Goal: Task Accomplishment & Management: Manage account settings

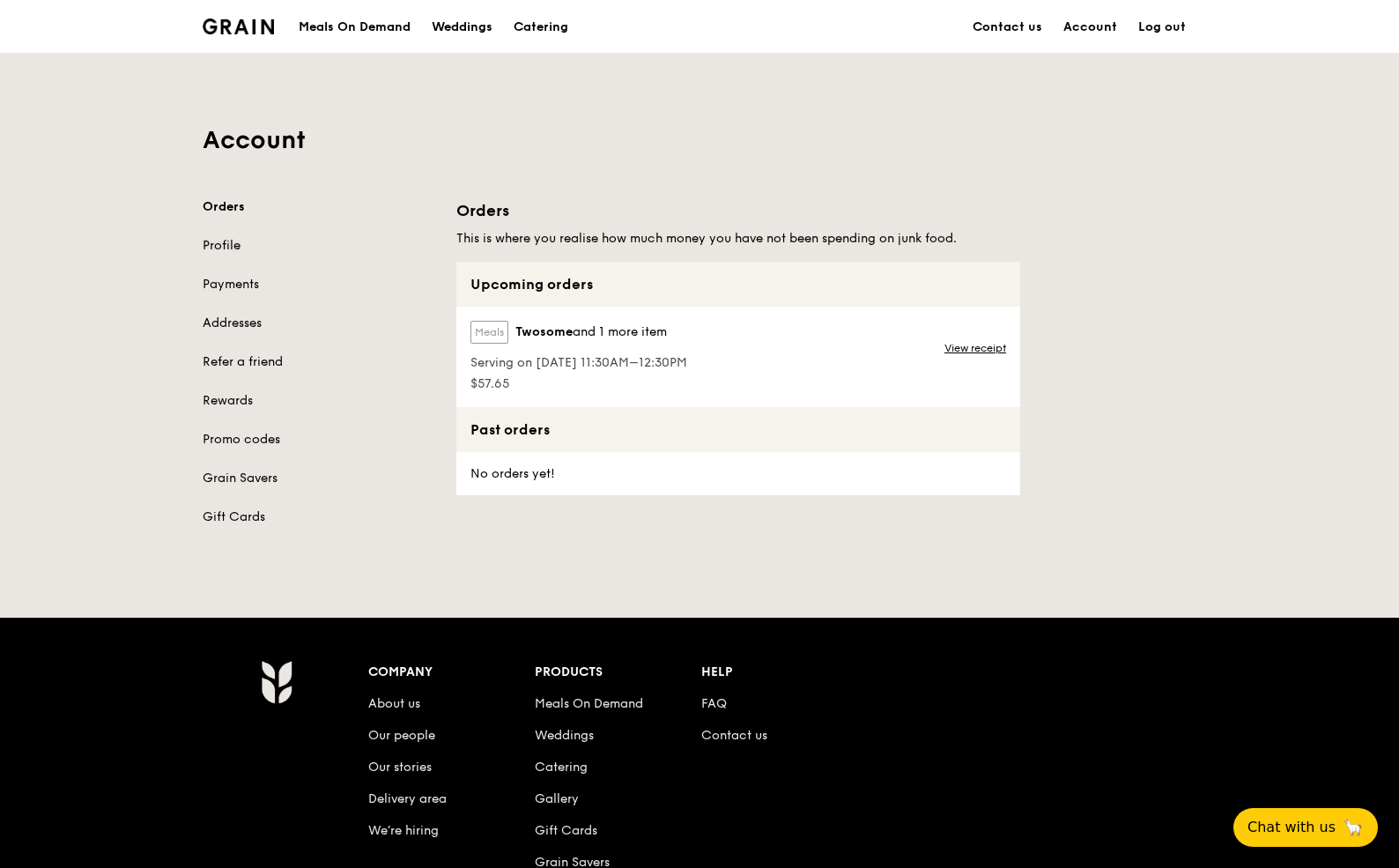
click at [237, 251] on link "Profile" at bounding box center [319, 245] width 232 height 18
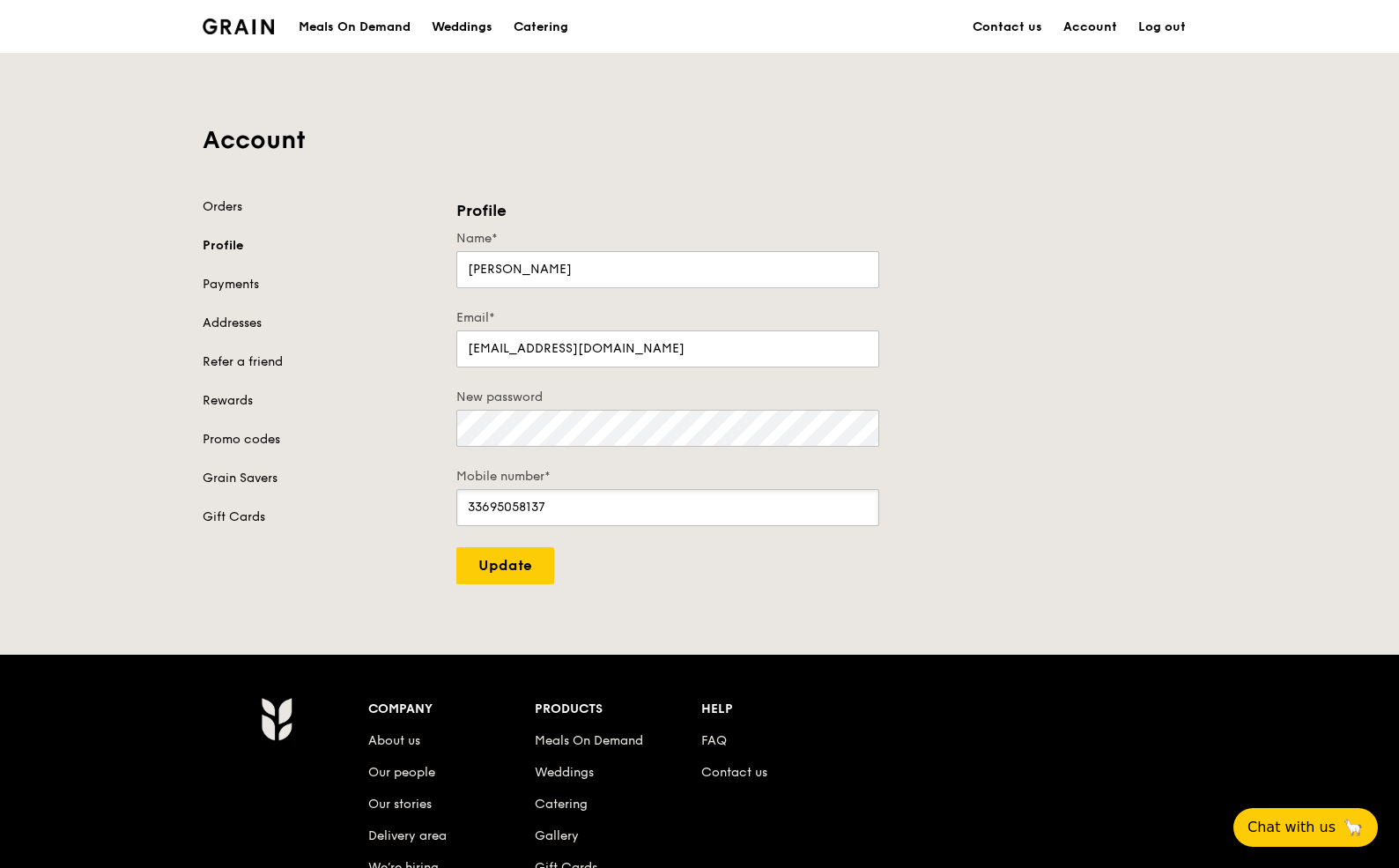
click at [507, 503] on input "33695058137" at bounding box center [667, 507] width 423 height 37
paste input "84315759"
type input "84315759"
click at [525, 577] on input "Update" at bounding box center [505, 566] width 98 height 37
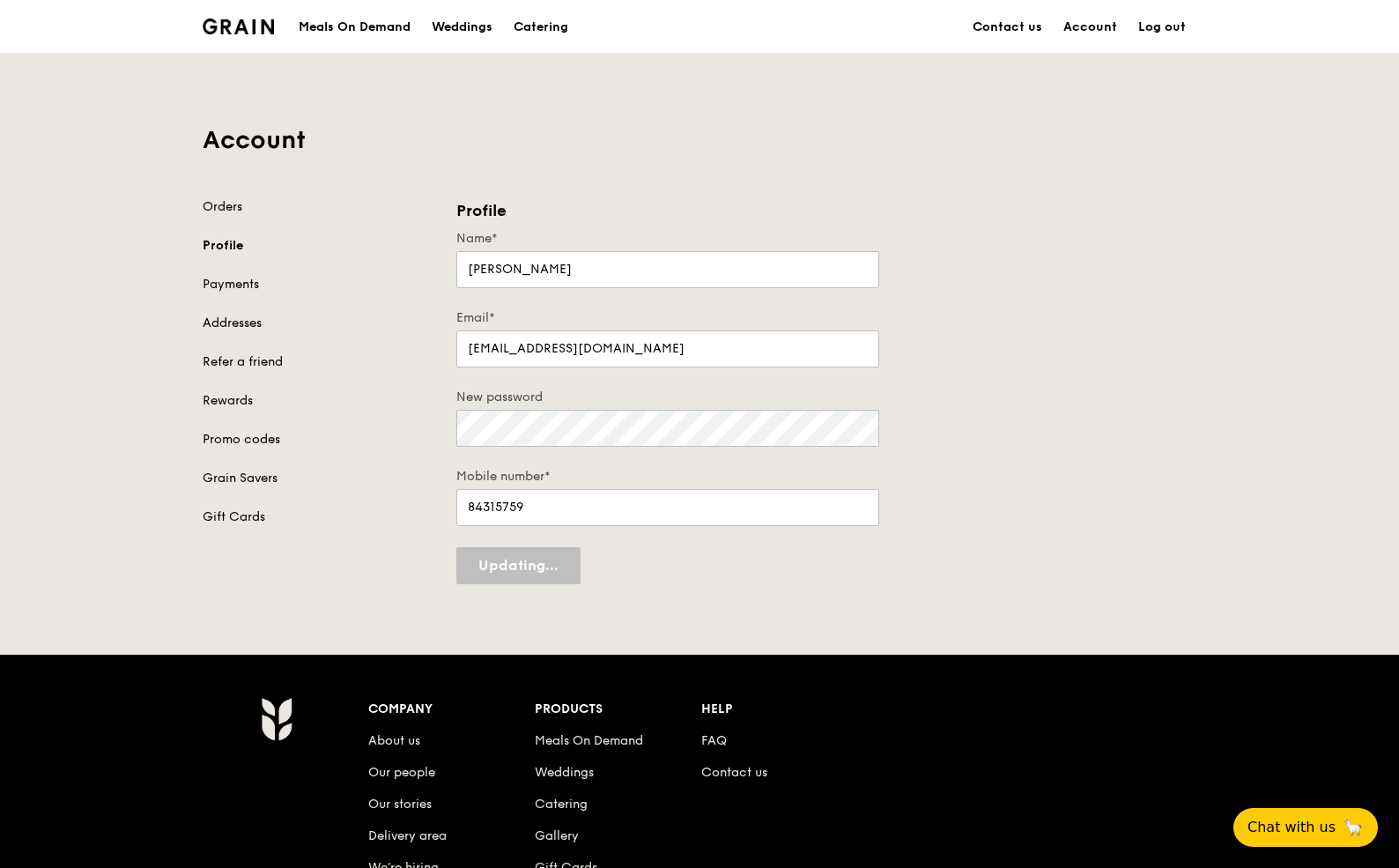
type input "Update"
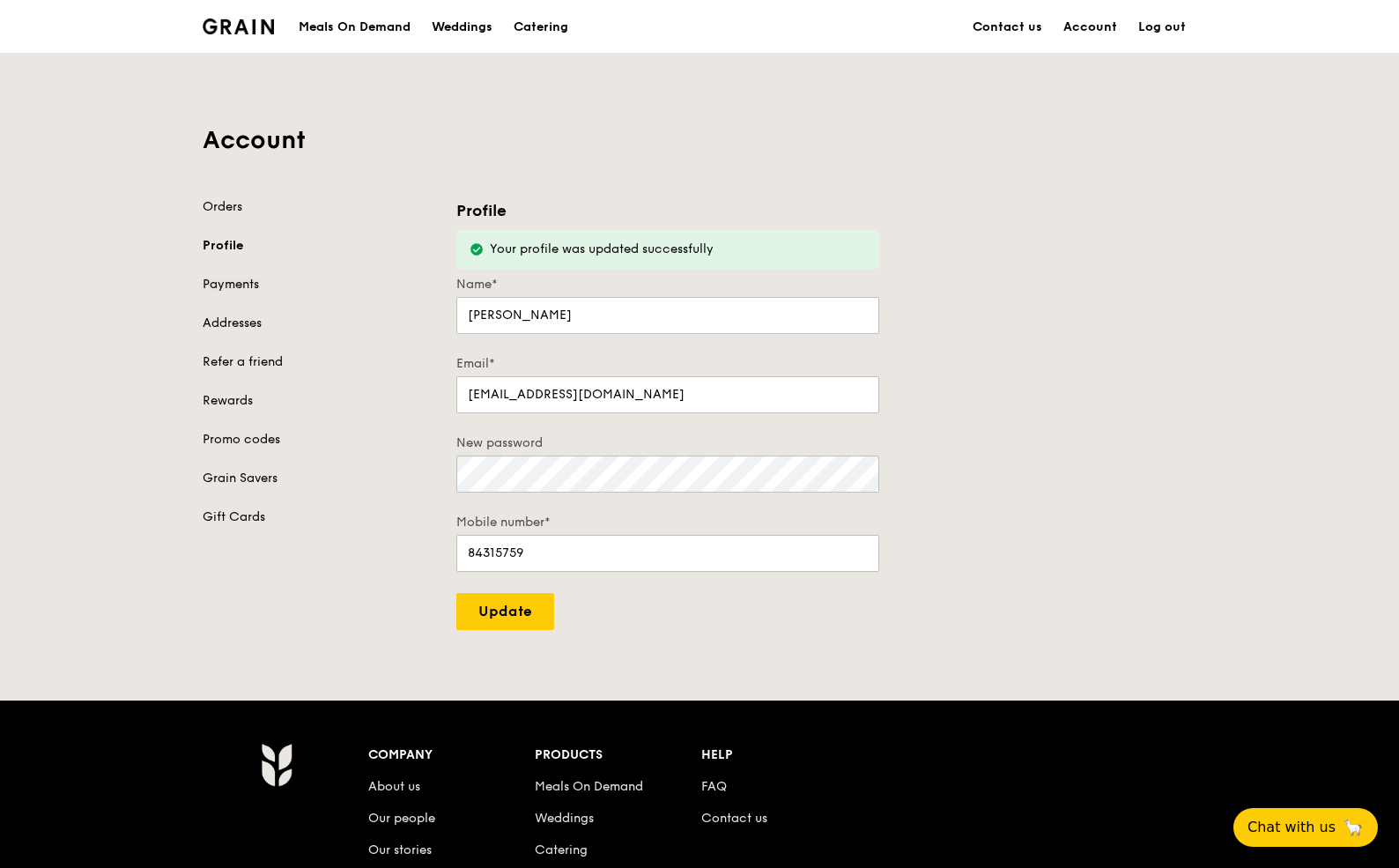
click at [257, 289] on link "Payments" at bounding box center [319, 284] width 232 height 18
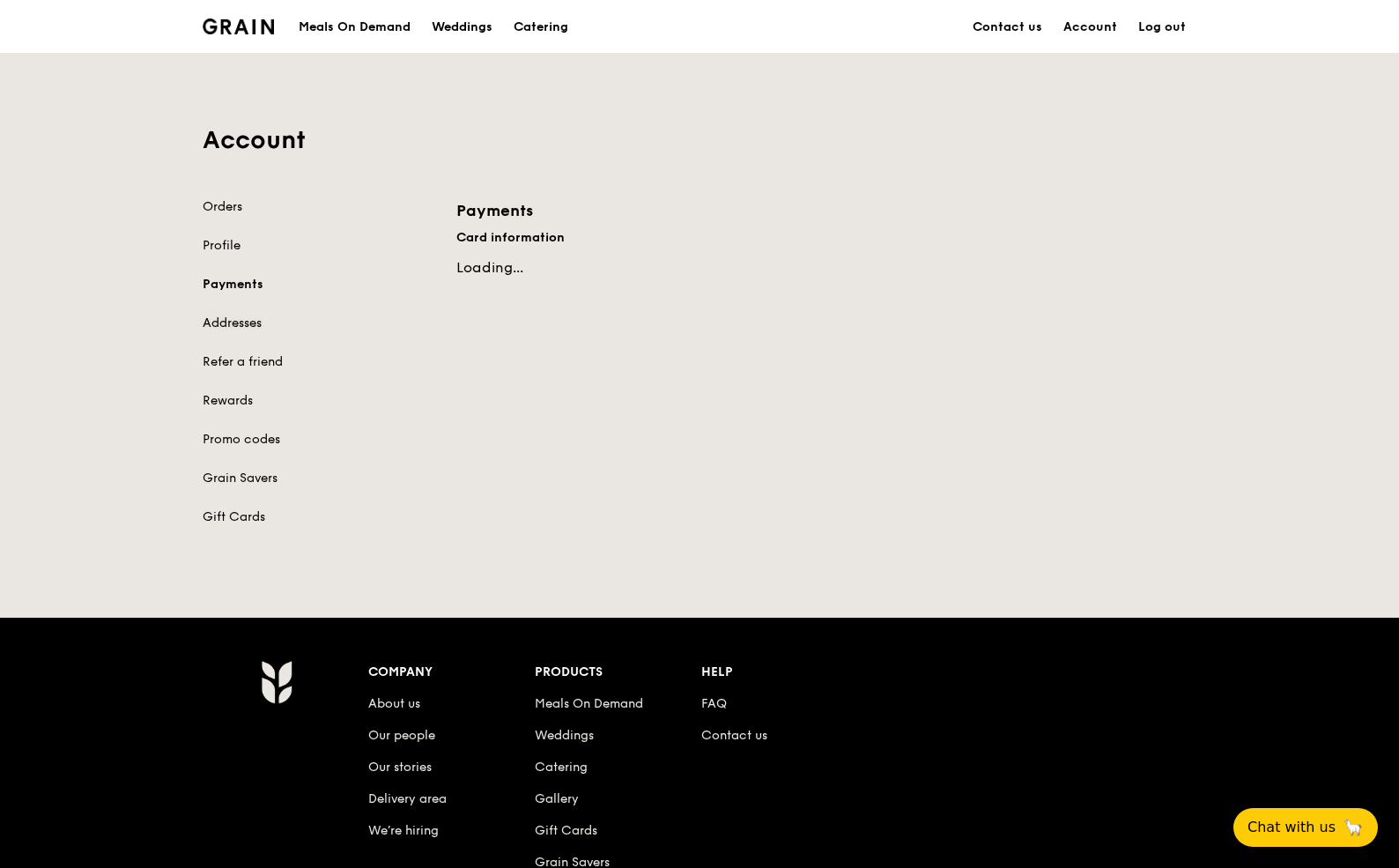
click at [256, 319] on link "Addresses" at bounding box center [319, 322] width 232 height 18
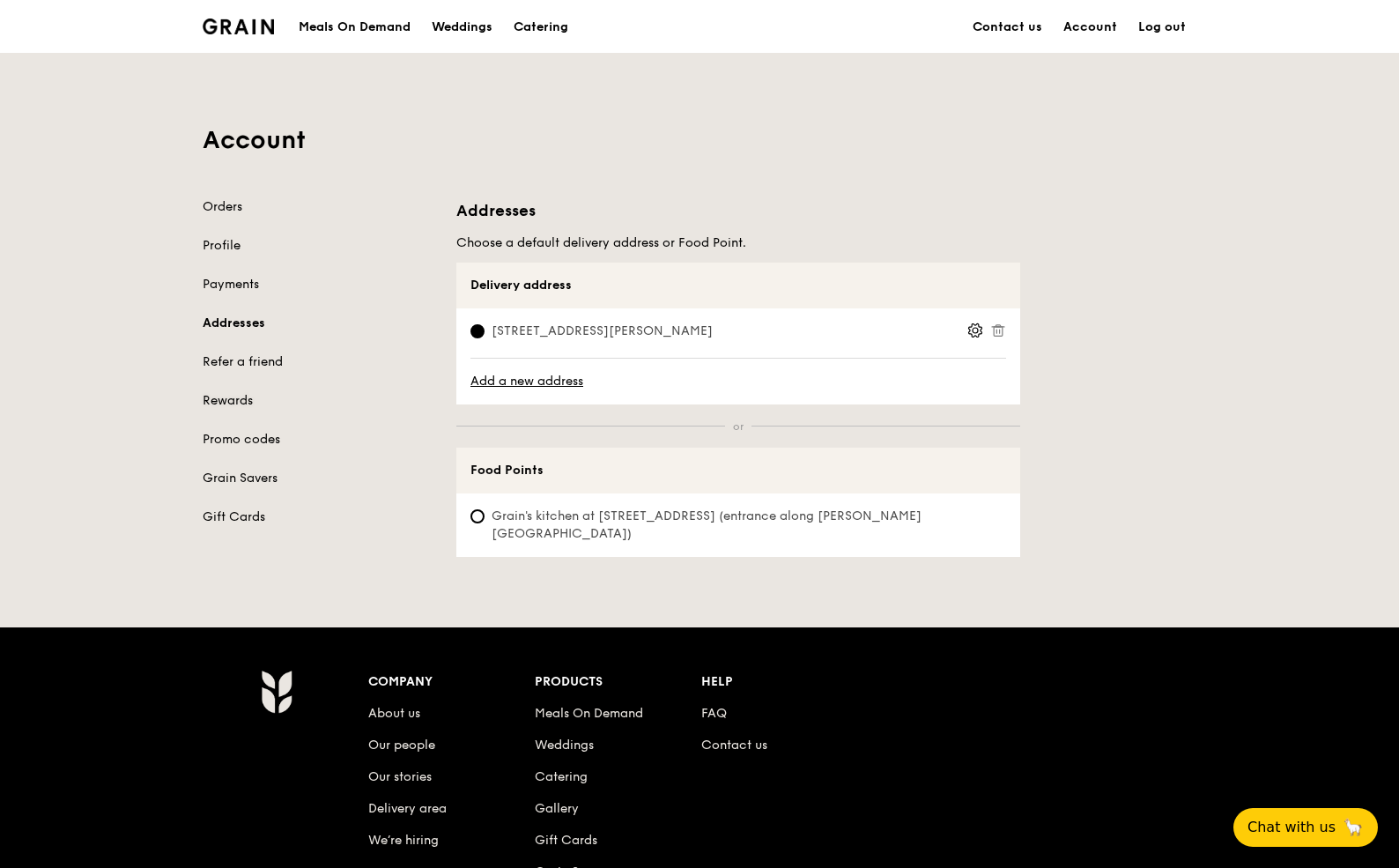
click at [244, 399] on link "Rewards" at bounding box center [319, 401] width 232 height 18
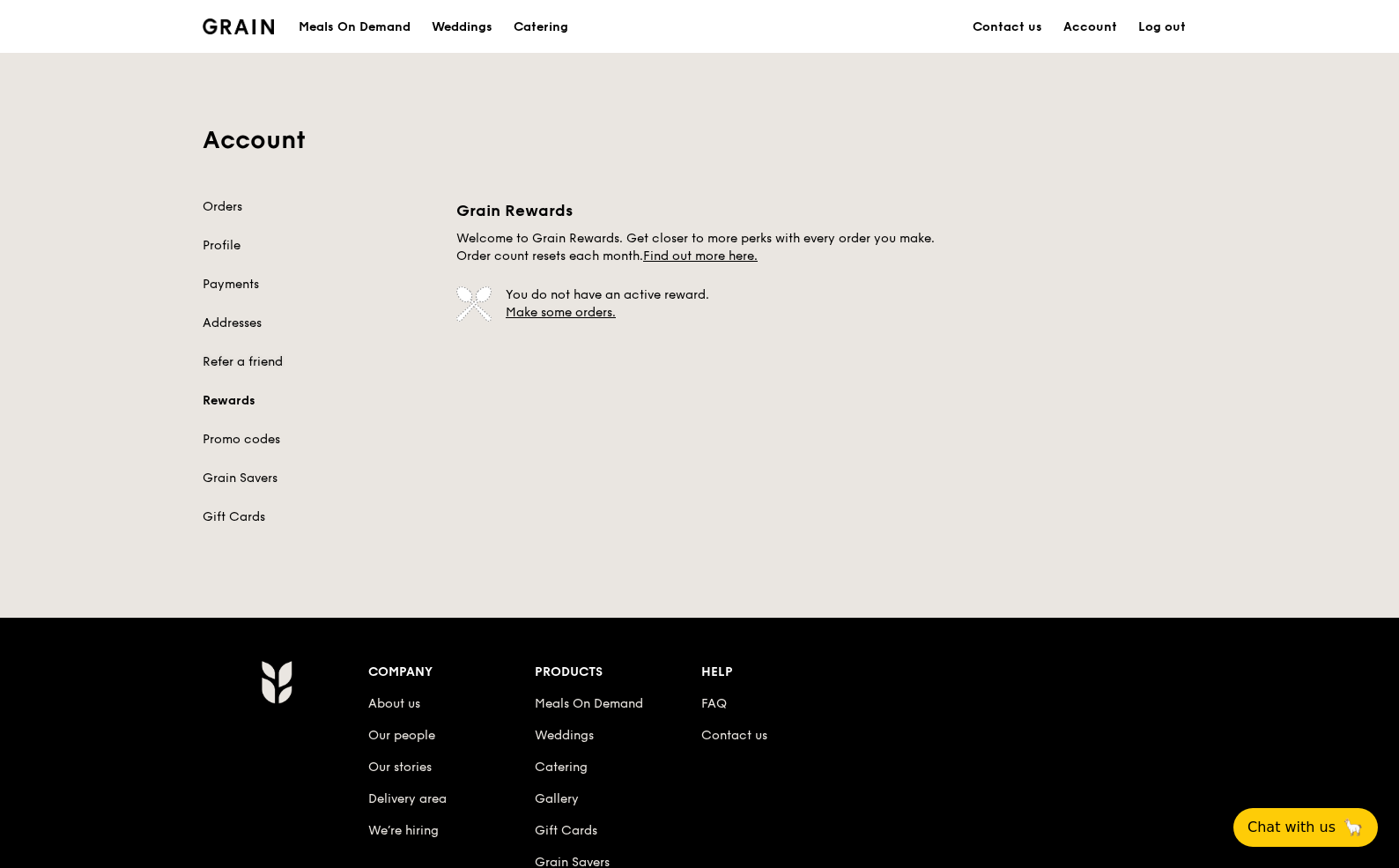
click at [259, 365] on link "Refer a friend" at bounding box center [319, 362] width 232 height 18
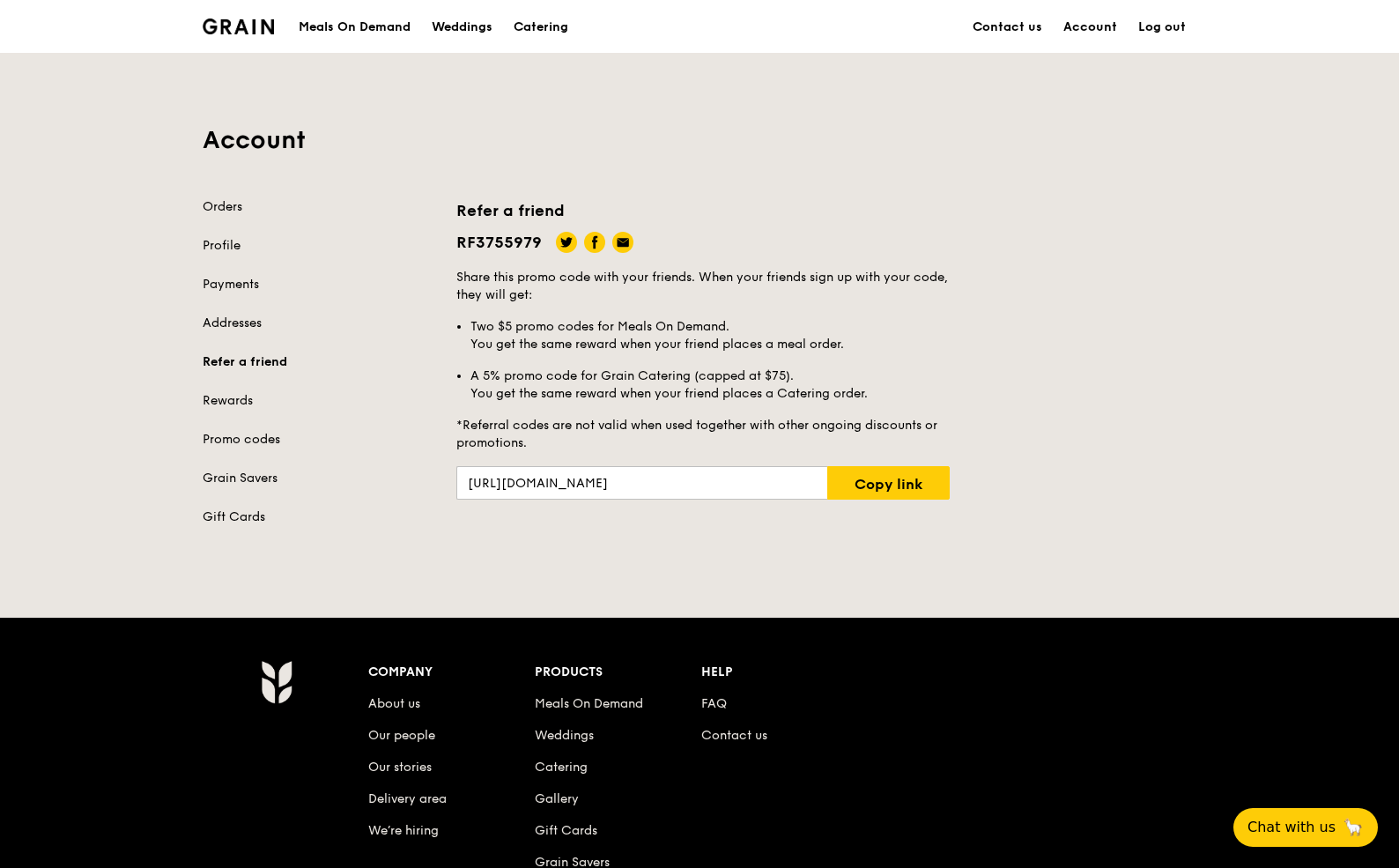
click at [382, 38] on div "Meals On Demand" at bounding box center [354, 27] width 112 height 53
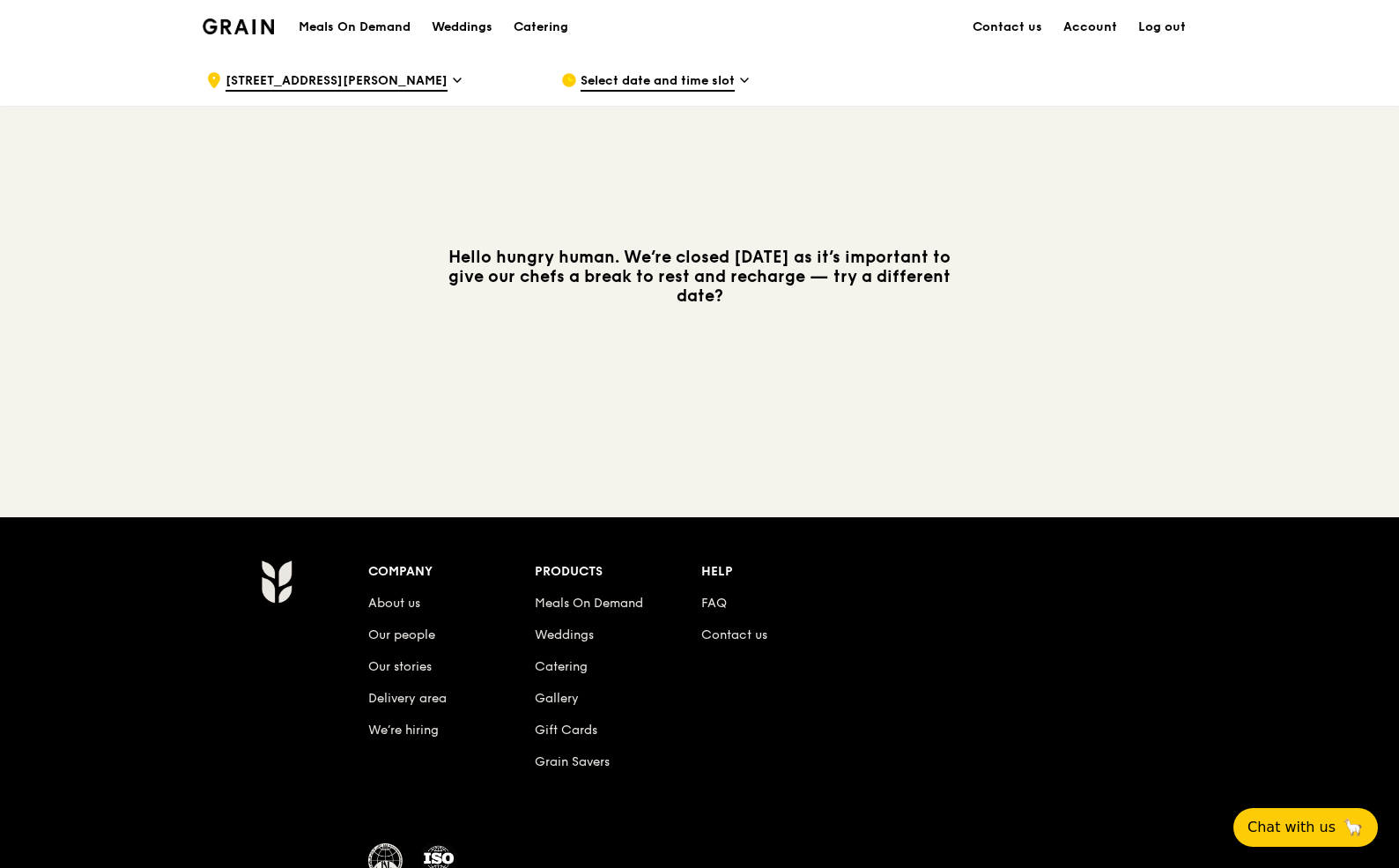
click at [634, 72] on span "Select date and time slot" at bounding box center [658, 82] width 154 height 20
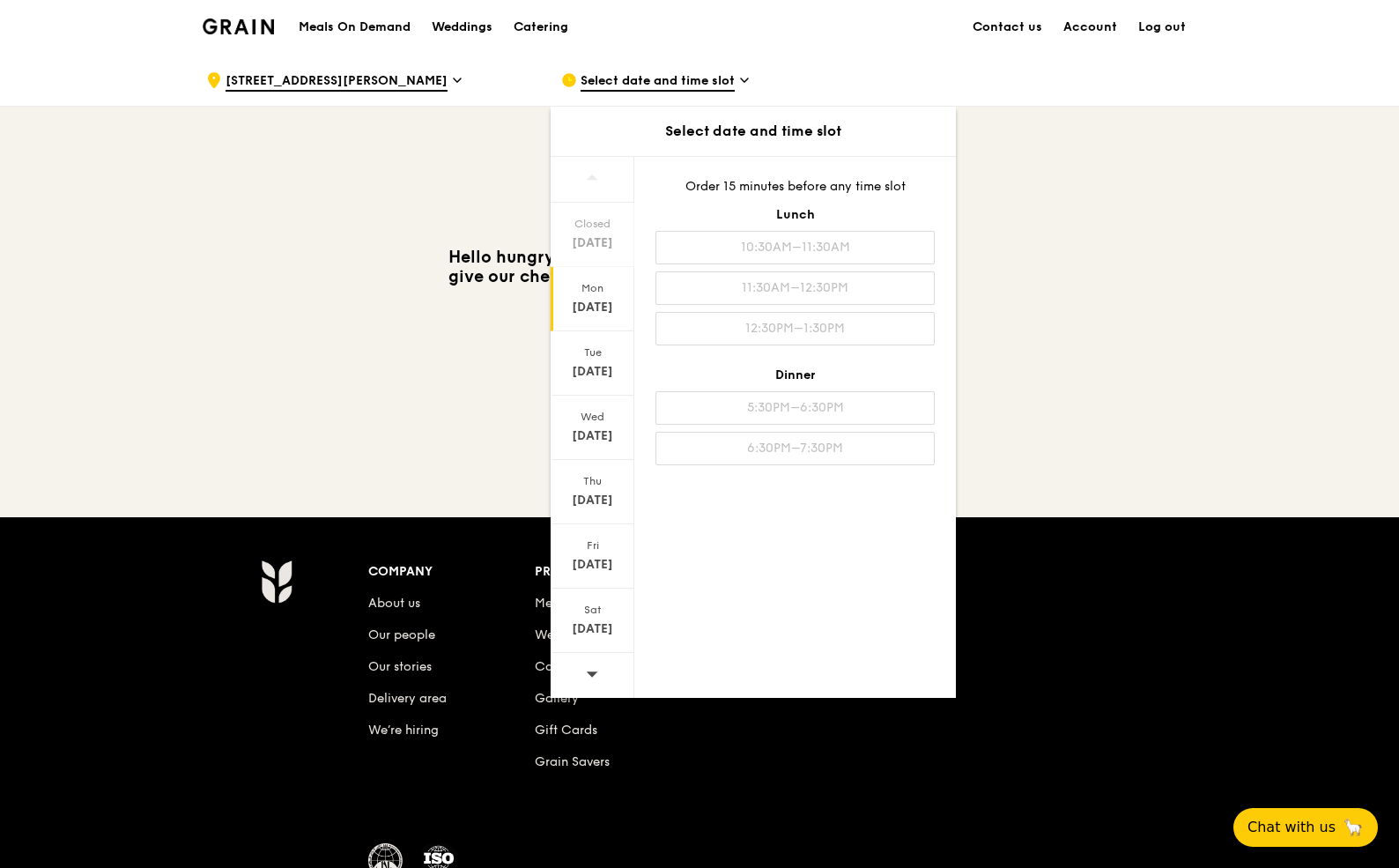
click at [605, 296] on div "[DATE]" at bounding box center [592, 298] width 84 height 64
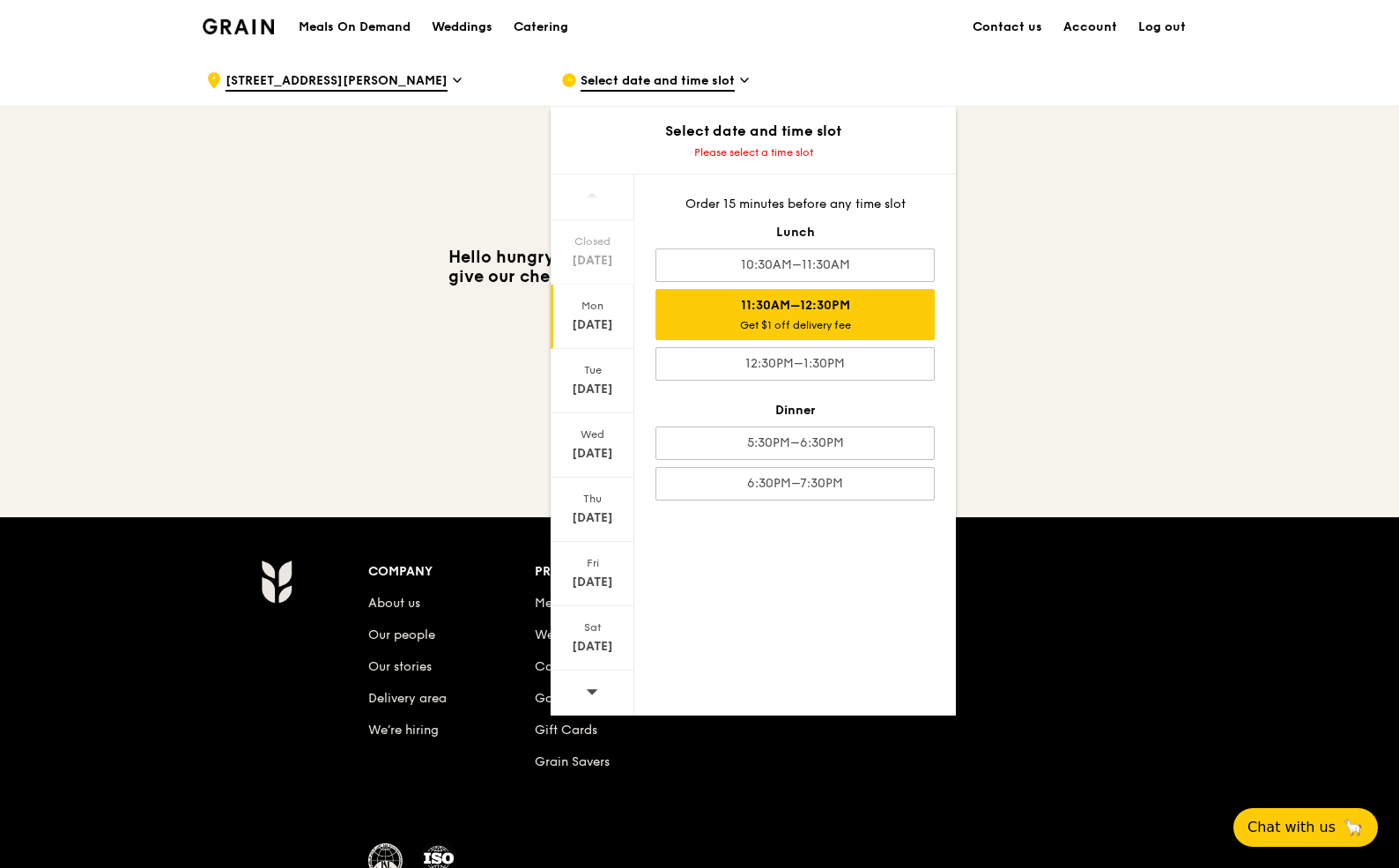
click at [785, 318] on div "Get $1 off delivery fee" at bounding box center [795, 324] width 263 height 14
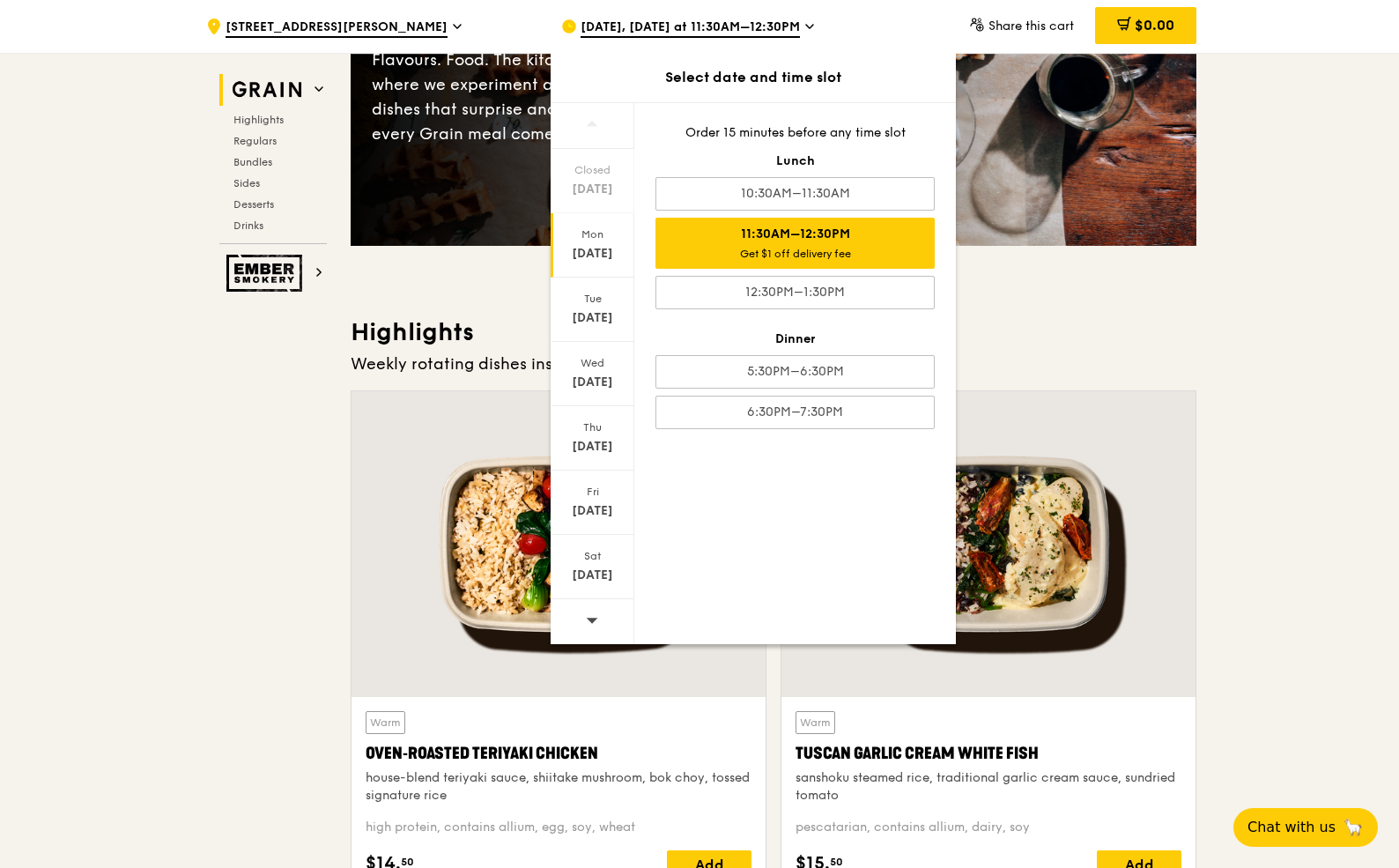
scroll to position [330, 0]
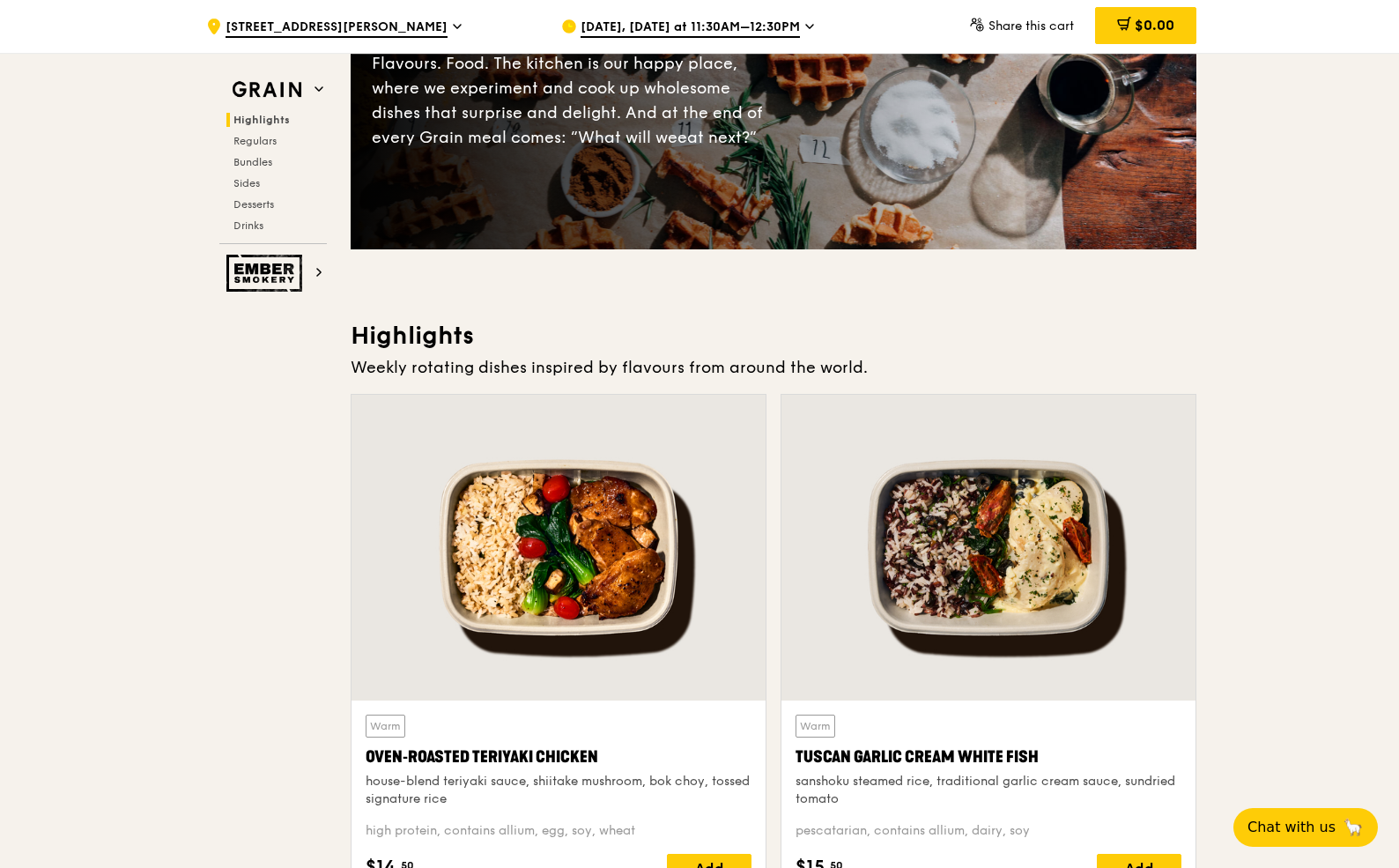
scroll to position [0, 0]
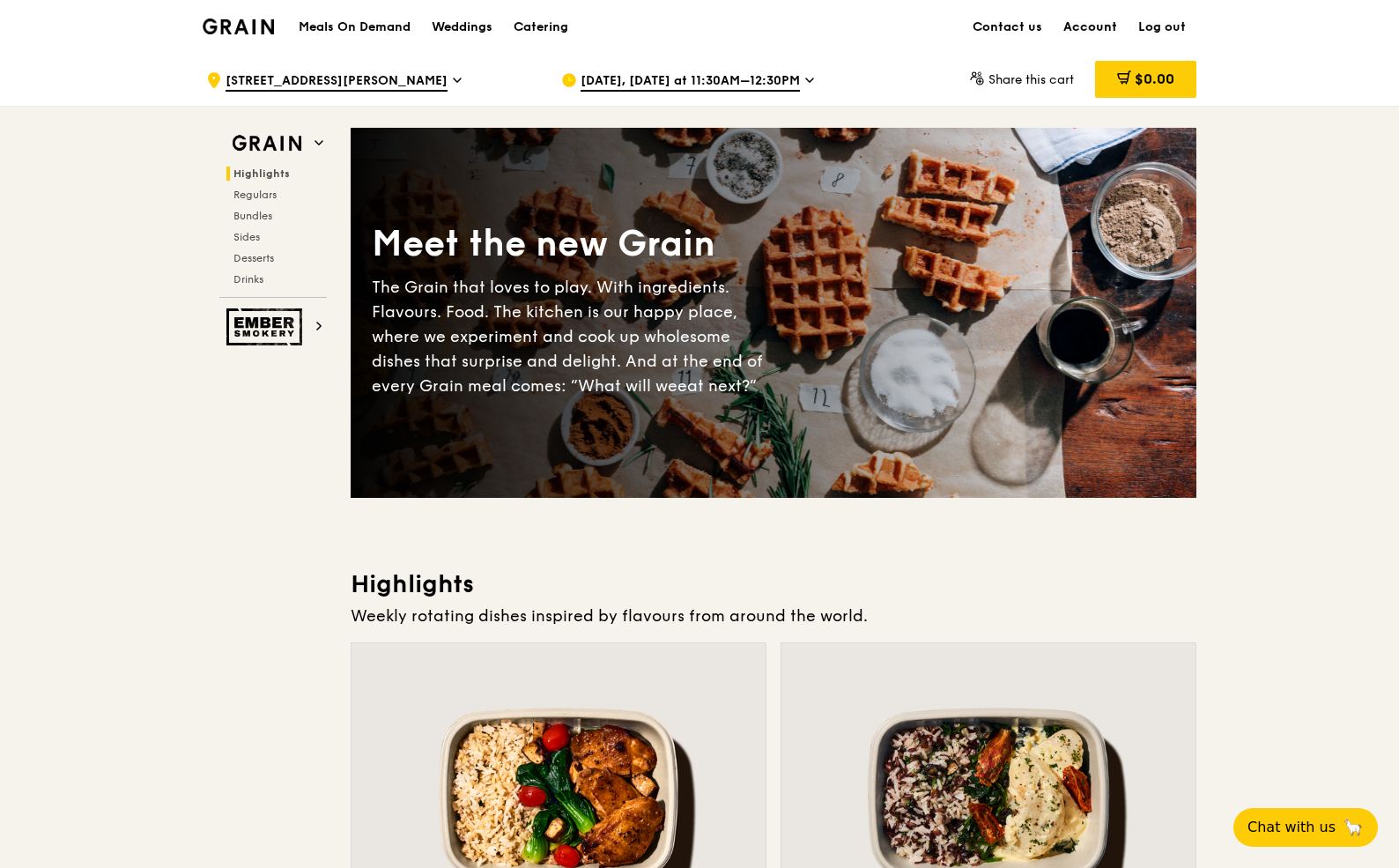
click at [1080, 34] on link "Account" at bounding box center [1090, 27] width 75 height 53
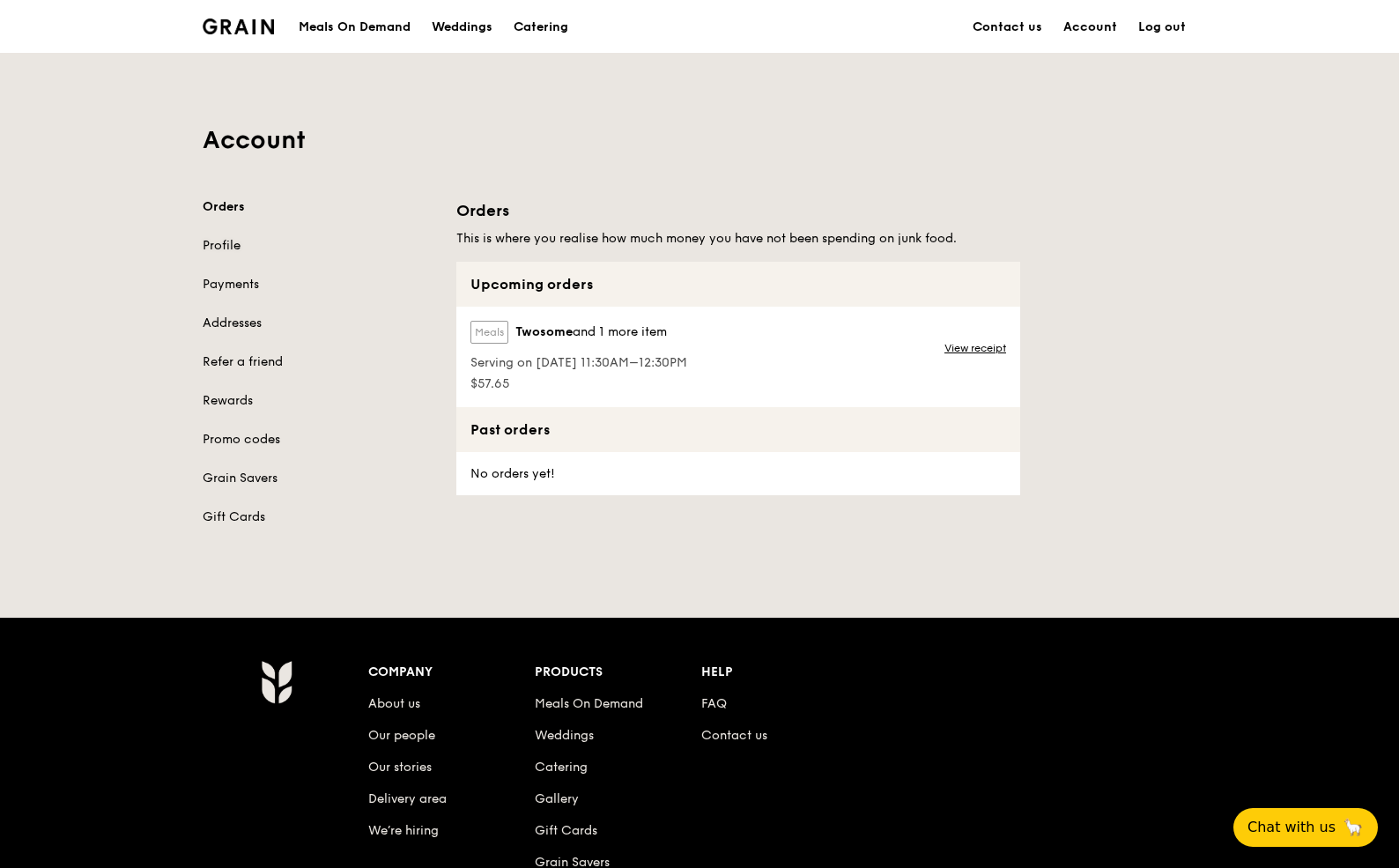
click at [259, 244] on link "Profile" at bounding box center [319, 245] width 232 height 18
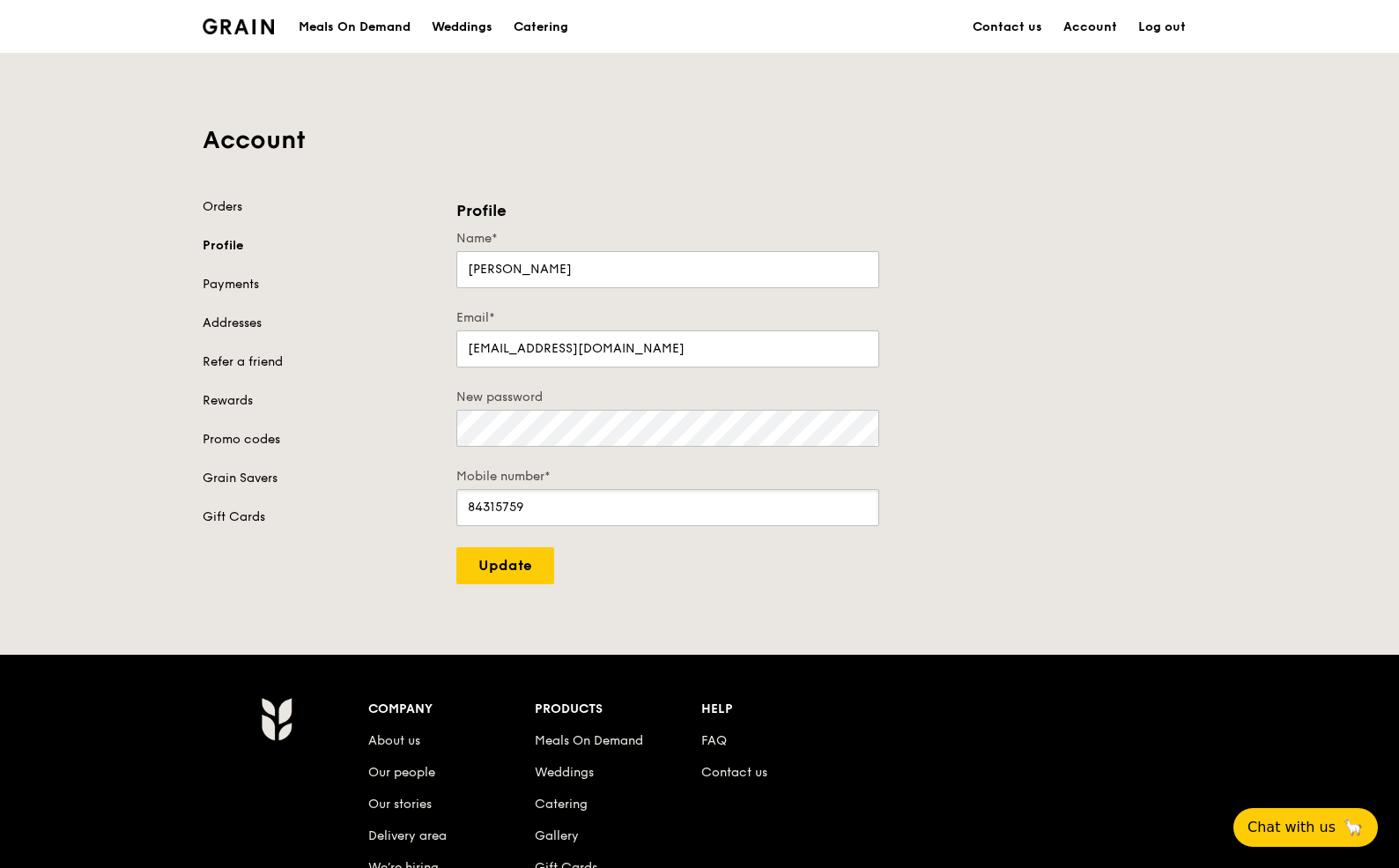
click at [513, 506] on input "84315759" at bounding box center [667, 507] width 423 height 37
